Goal: Transaction & Acquisition: Purchase product/service

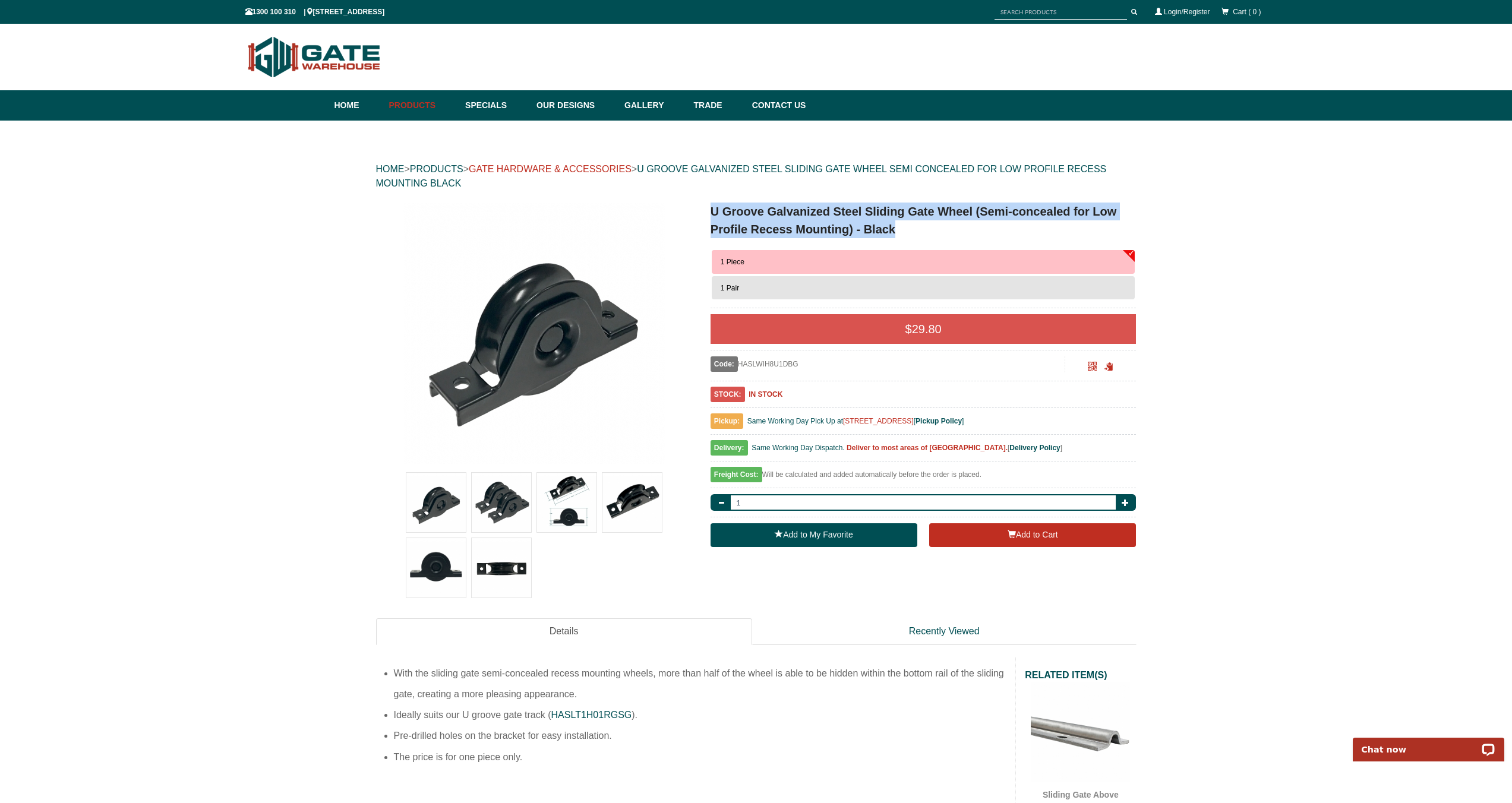
click at [597, 171] on link "GATE HARDWARE & ACCESSORIES" at bounding box center [550, 169] width 163 height 10
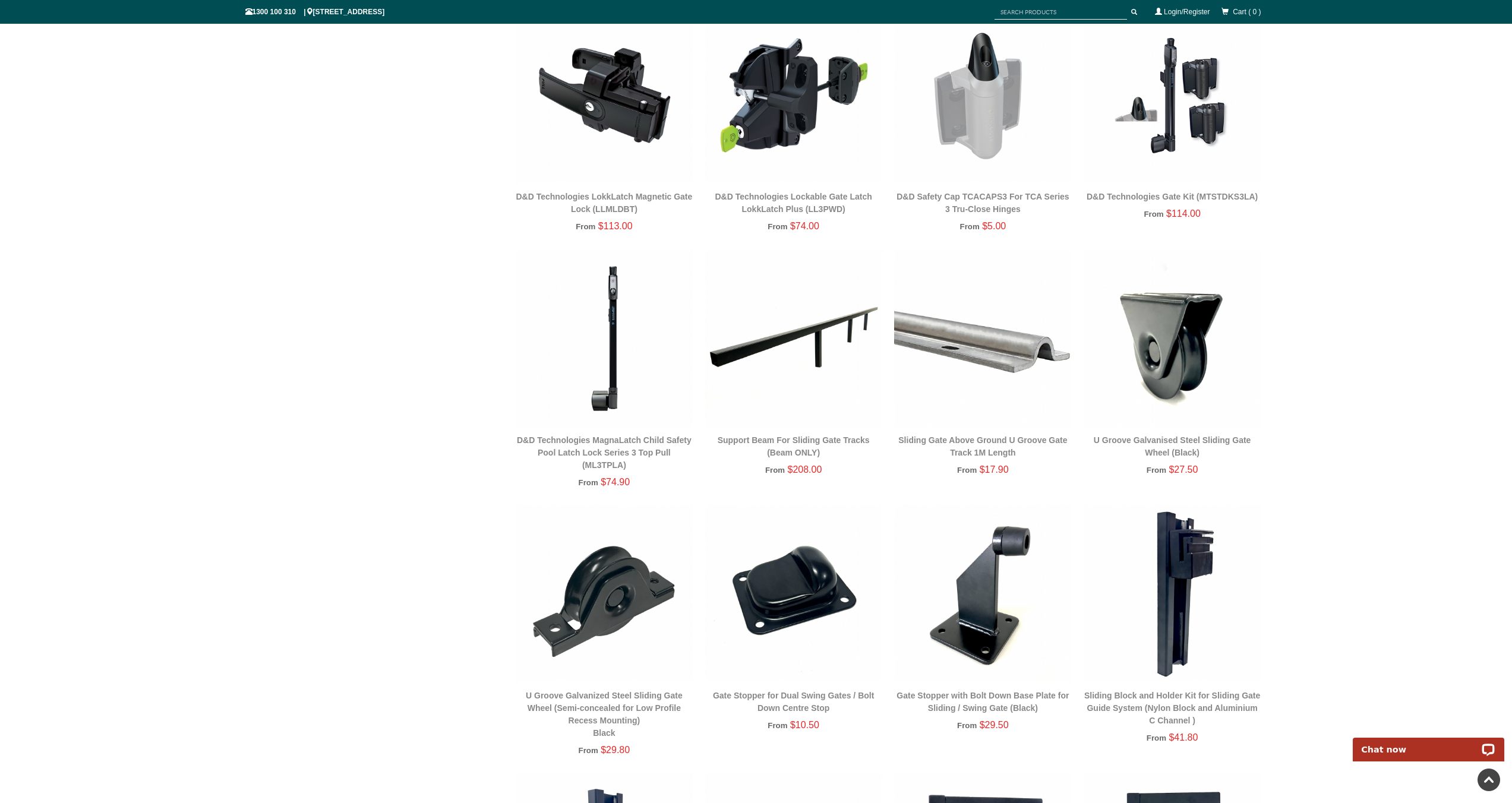
scroll to position [975, 0]
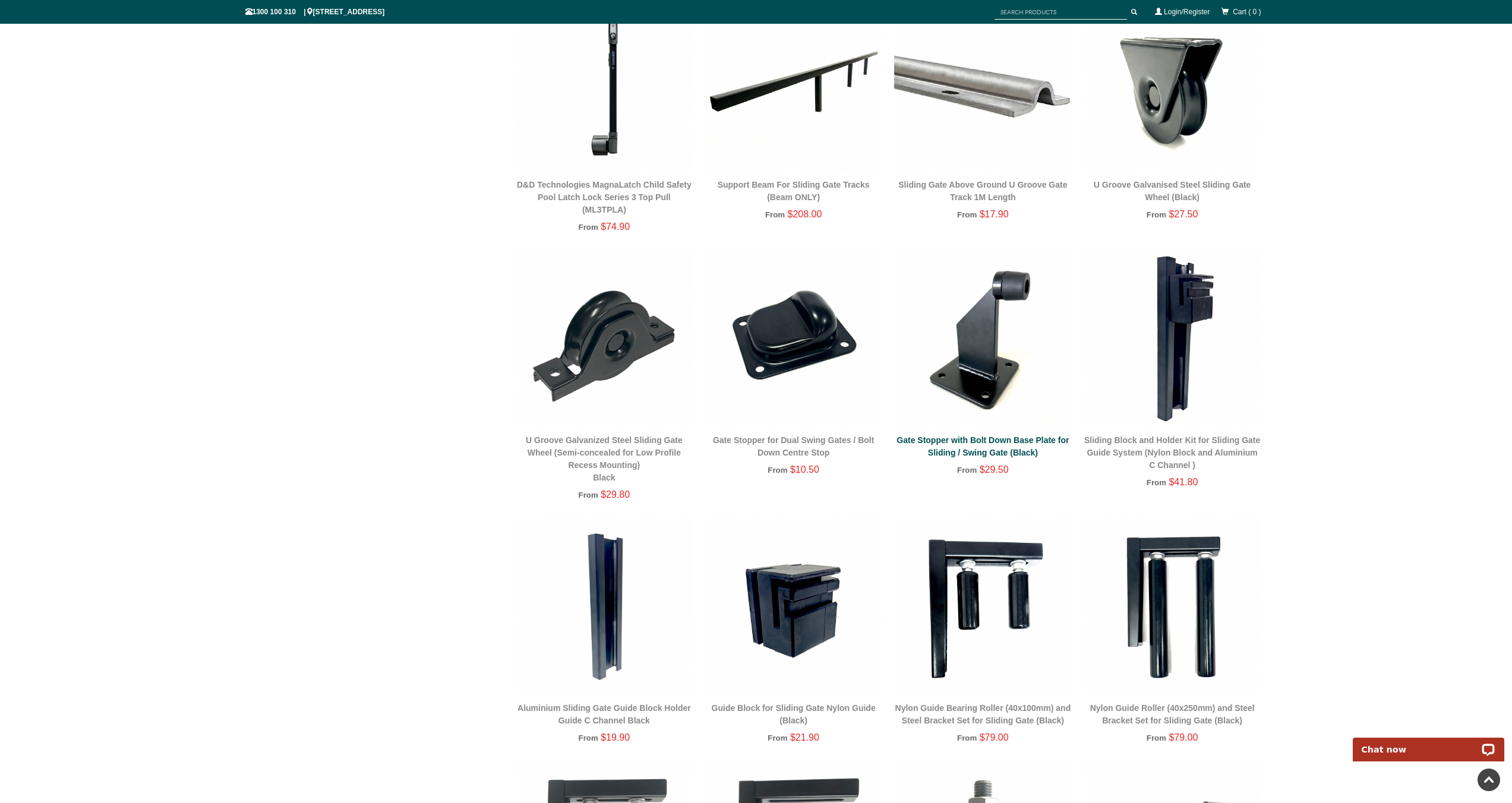
click at [993, 440] on link "Gate Stopper with Bolt Down Base Plate for Sliding / Swing Gate (Black)" at bounding box center [982, 447] width 172 height 22
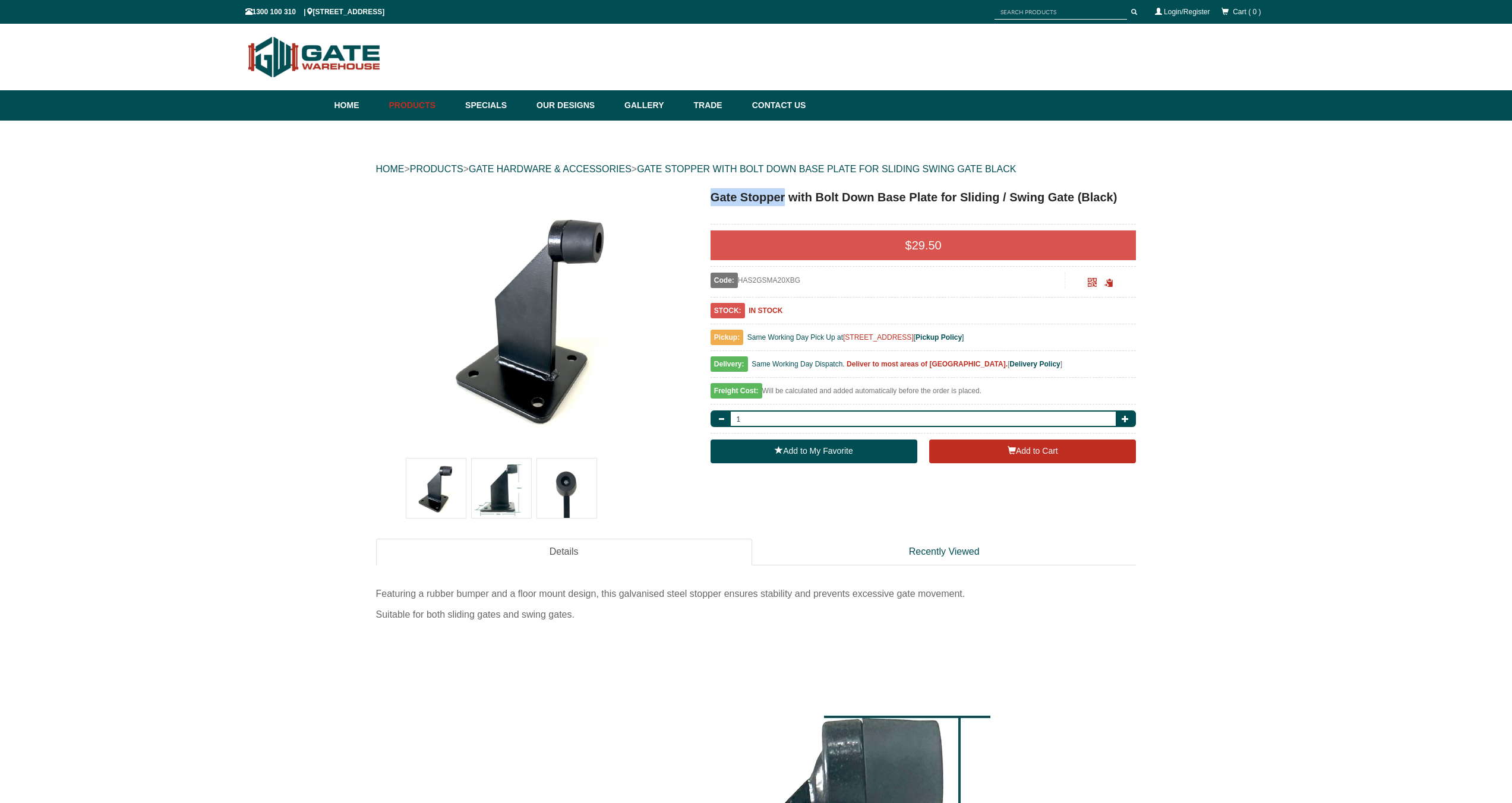
drag, startPoint x: 712, startPoint y: 196, endPoint x: 786, endPoint y: 197, distance: 74.0
click at [786, 197] on h1 "Gate Stopper with Bolt Down Base Plate for Sliding / Swing Gate (Black)" at bounding box center [924, 197] width 426 height 18
copy h1 "Gate Stopper"
drag, startPoint x: 1118, startPoint y: 199, endPoint x: 704, endPoint y: 200, distance: 414.0
click at [704, 200] on div "Gate Stopper with Bolt Down Base Plate for Sliding / Swing Gate (Black) $ 29.50…" at bounding box center [914, 329] width 444 height 281
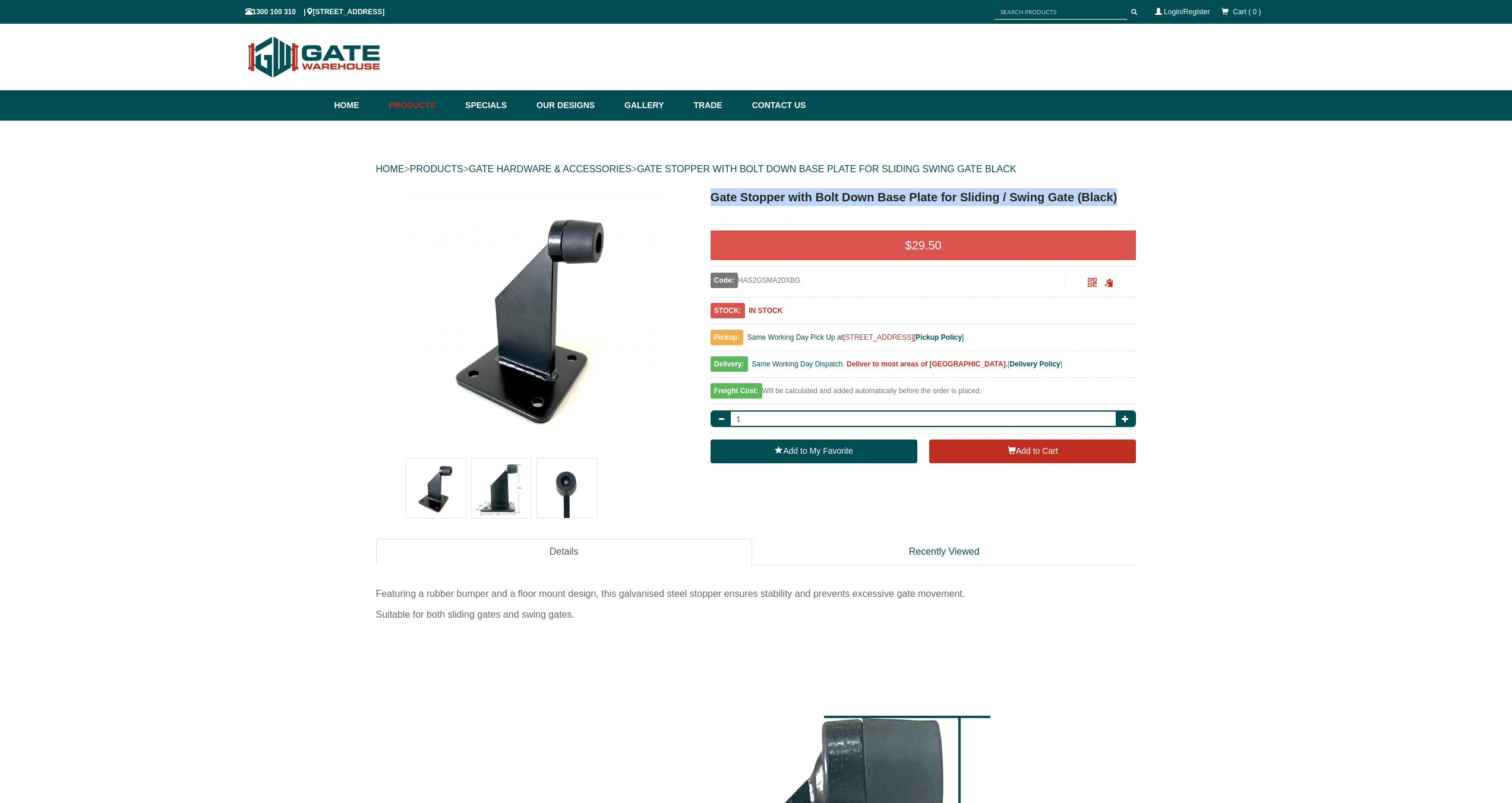
copy h1 "Gate Stopper with Bolt Down Base Plate for Sliding / Swing Gate (Black)"
